Goal: Find specific fact: Find specific fact

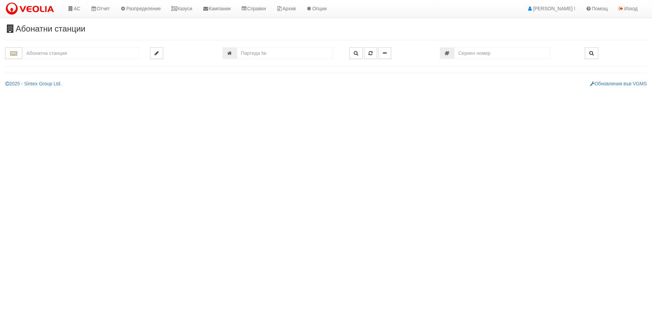
click at [77, 57] on input "text" at bounding box center [81, 53] width 118 height 12
click at [69, 64] on div "149/8 - Младост - "ВЕОЛИЯ"" at bounding box center [81, 64] width 116 height 8
type input "149/8 - Младост - "ВЕОЛИЯ""
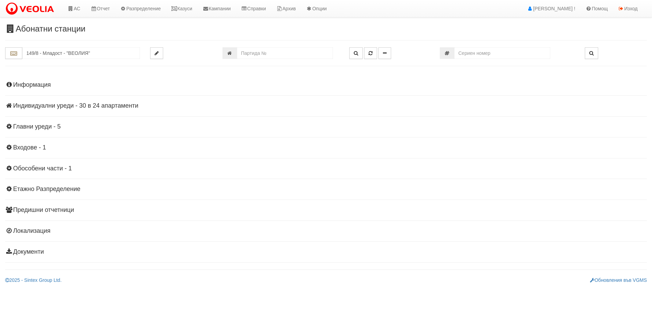
click at [80, 107] on h4 "Индивидуални уреди - 30 в 24 апартаменти" at bounding box center [326, 106] width 642 height 7
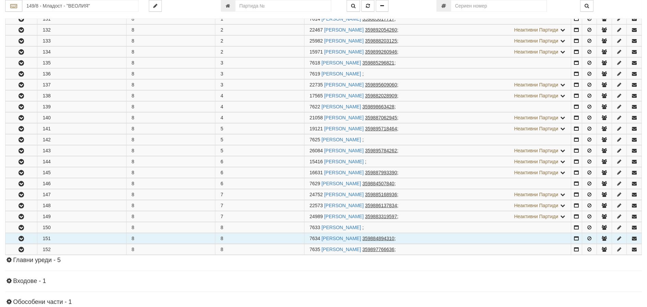
scroll to position [171, 0]
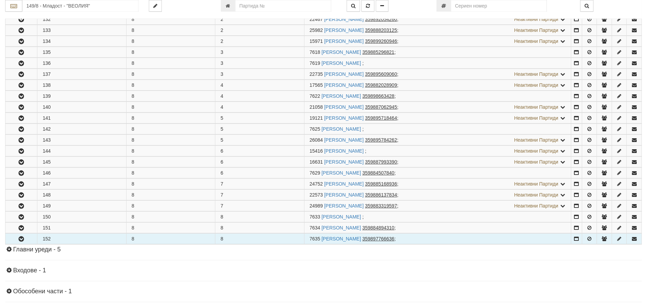
click at [24, 237] on icon "button" at bounding box center [21, 239] width 8 height 5
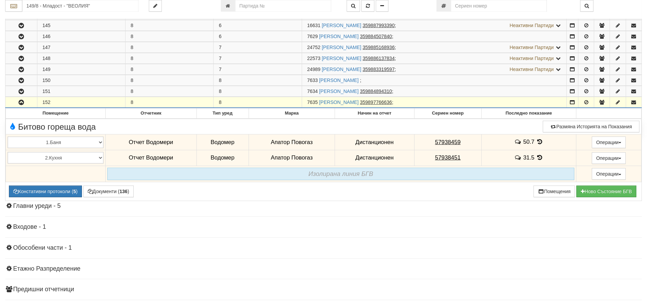
scroll to position [309, 0]
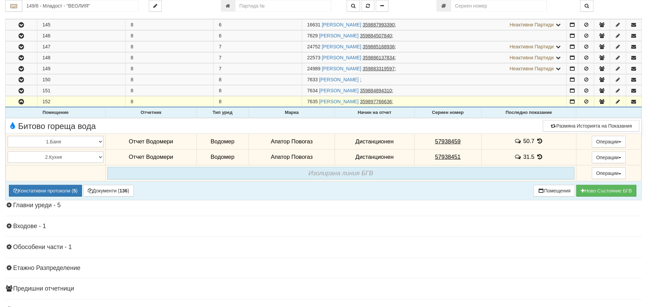
click at [538, 140] on icon at bounding box center [540, 141] width 8 height 6
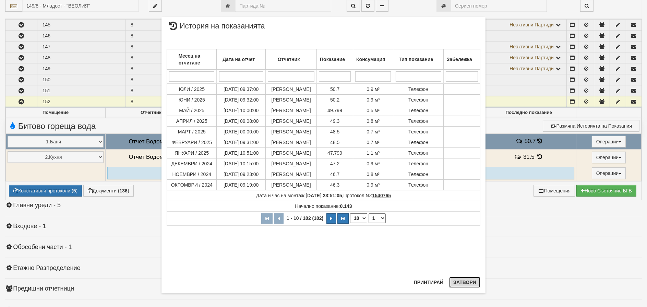
click at [461, 279] on button "Затвори" at bounding box center [464, 282] width 31 height 11
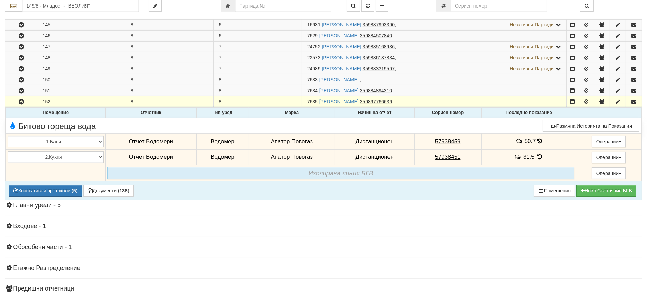
click at [538, 156] on icon at bounding box center [540, 157] width 8 height 6
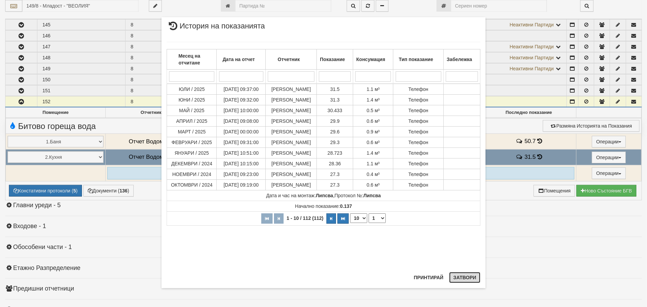
click at [467, 278] on button "Затвори" at bounding box center [464, 277] width 31 height 11
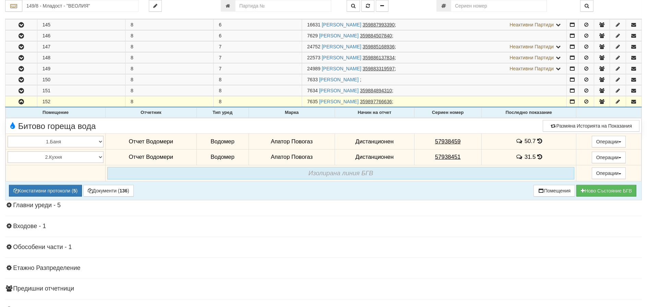
click at [539, 139] on icon at bounding box center [539, 141] width 5 height 6
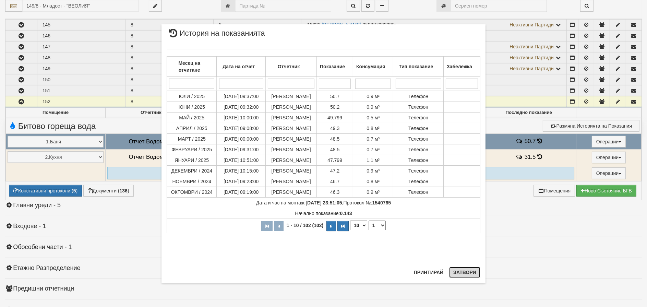
click at [468, 273] on button "Затвори" at bounding box center [464, 272] width 31 height 11
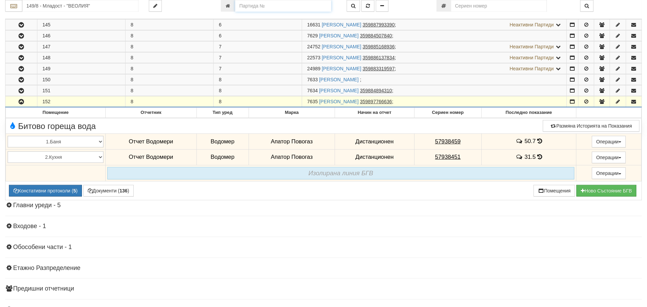
click at [253, 7] on input "number" at bounding box center [283, 6] width 96 height 12
type input "2757"
type input "109/3,4,5 - "ВЕОЛИЯ ЕНЕРДЖИ ВАРНА " ЕАД"
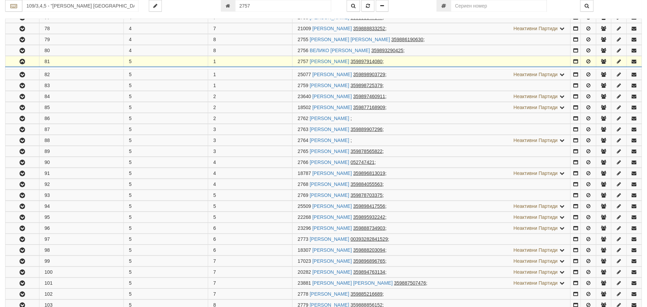
scroll to position [574, 0]
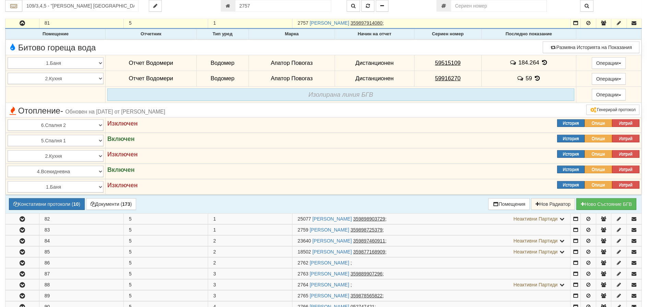
click at [546, 61] on icon at bounding box center [545, 63] width 8 height 6
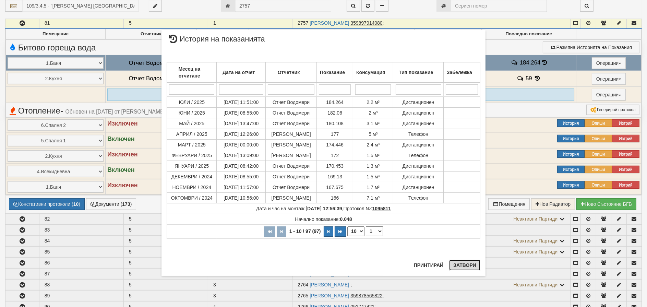
click at [455, 267] on button "Затвори" at bounding box center [464, 265] width 31 height 11
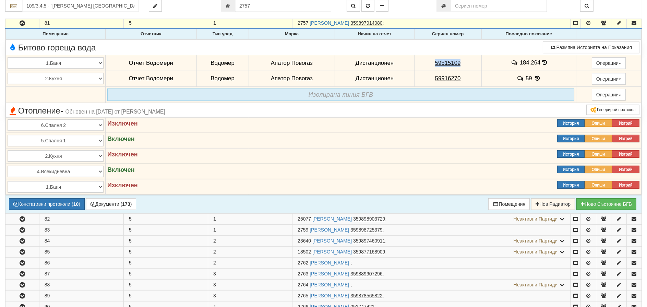
drag, startPoint x: 461, startPoint y: 60, endPoint x: 429, endPoint y: 63, distance: 31.7
click at [430, 63] on td "59515109" at bounding box center [447, 63] width 67 height 16
copy tcxspan "59515109"
drag, startPoint x: 461, startPoint y: 76, endPoint x: 403, endPoint y: 76, distance: 58.3
click at [399, 76] on tr "1.Баня 2.Кухня 3.Тоалетна 4.Всекидневна 5.Спалня 1 6.Спалня 2 7.Коридор 8.Терас…" at bounding box center [324, 79] width 636 height 16
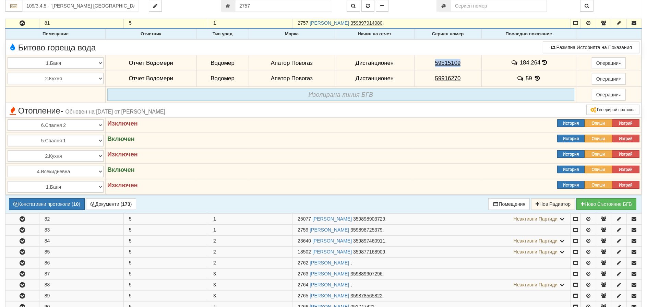
copy tr "Дистанционен 59916270"
